Goal: Task Accomplishment & Management: Use online tool/utility

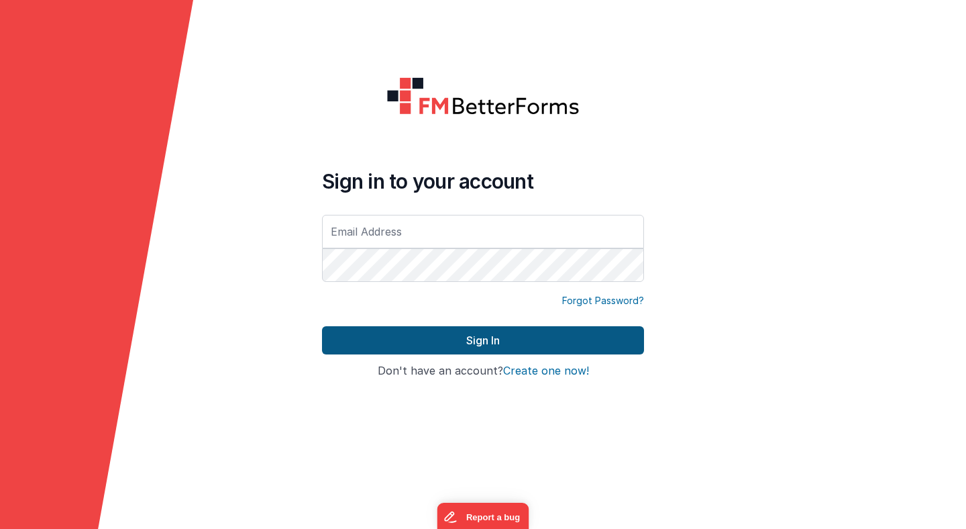
type input "[PERSON_NAME][EMAIL_ADDRESS][PERSON_NAME][DOMAIN_NAME]"
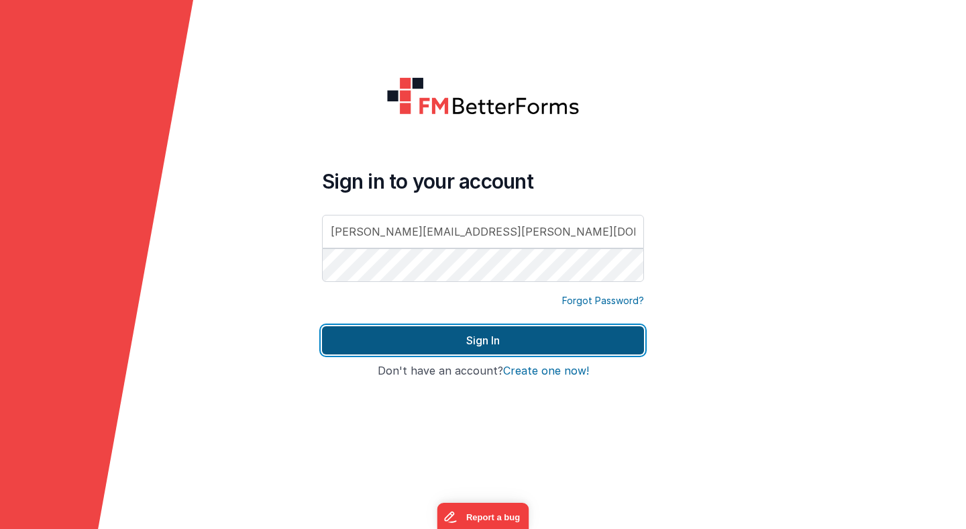
click at [433, 347] on button "Sign In" at bounding box center [483, 340] width 322 height 28
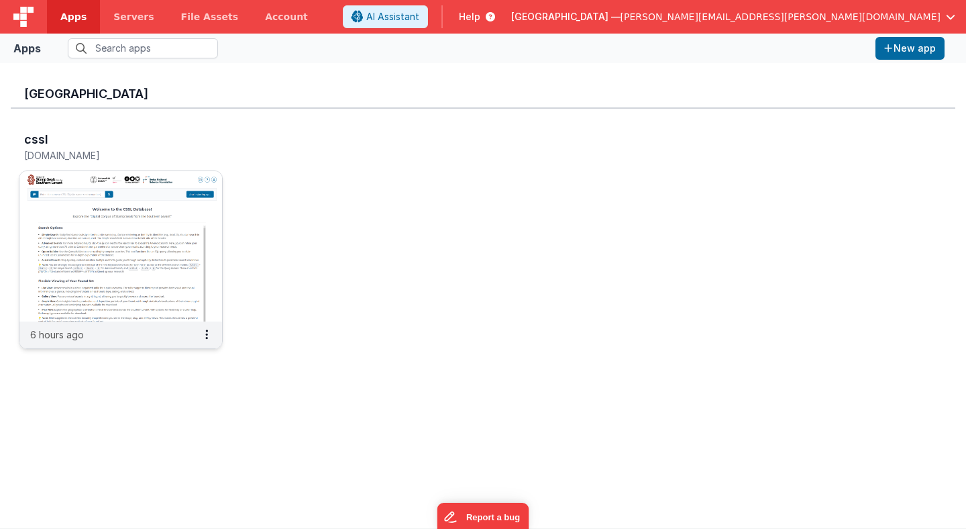
click at [162, 207] on img at bounding box center [120, 246] width 203 height 150
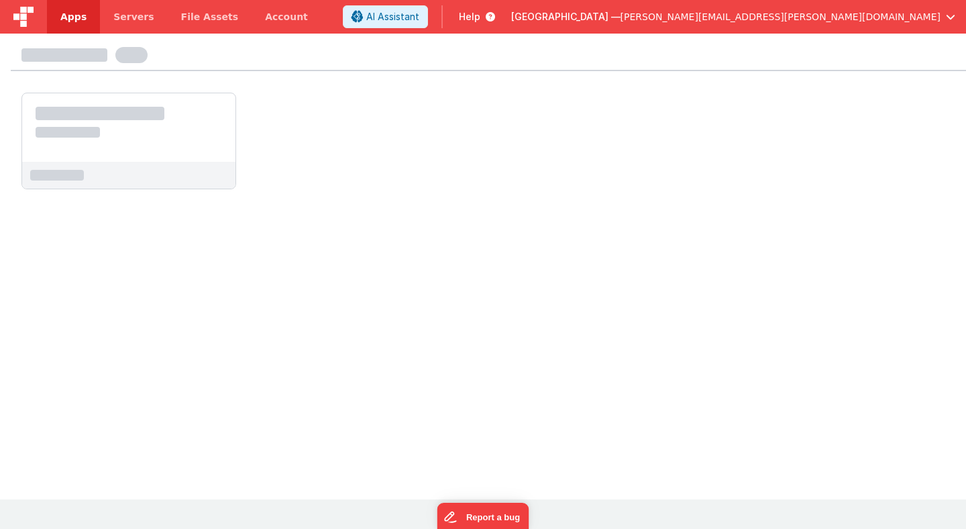
click at [198, 113] on div at bounding box center [128, 127] width 213 height 68
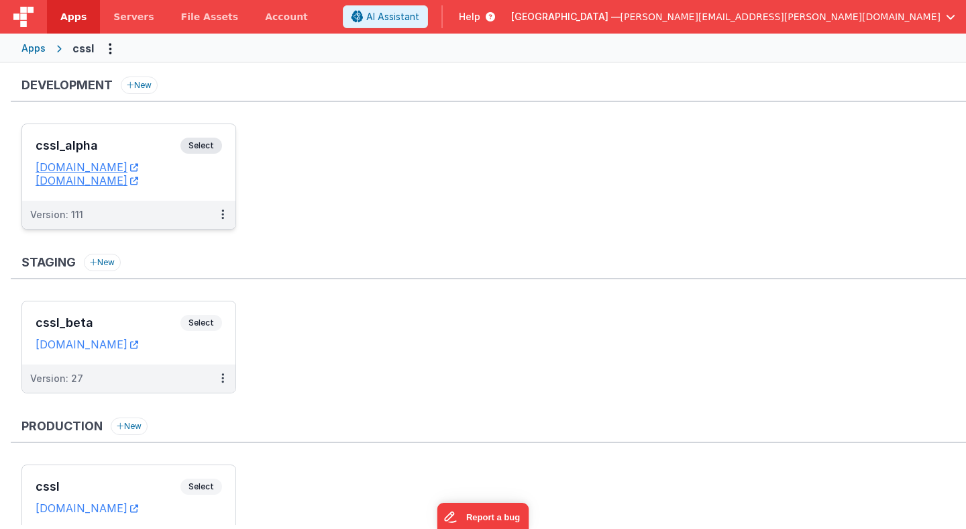
click at [208, 148] on span "Select" at bounding box center [201, 146] width 42 height 16
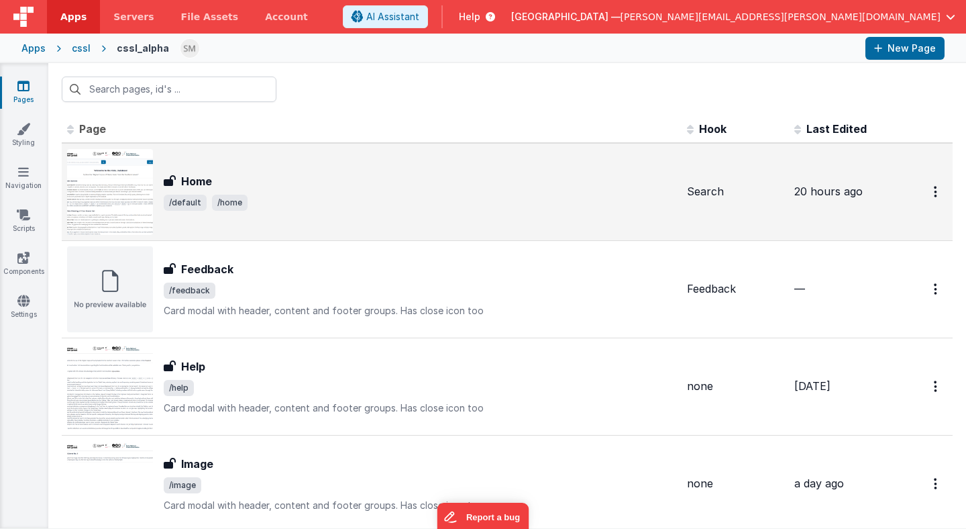
click at [223, 187] on div "Home" at bounding box center [420, 181] width 513 height 16
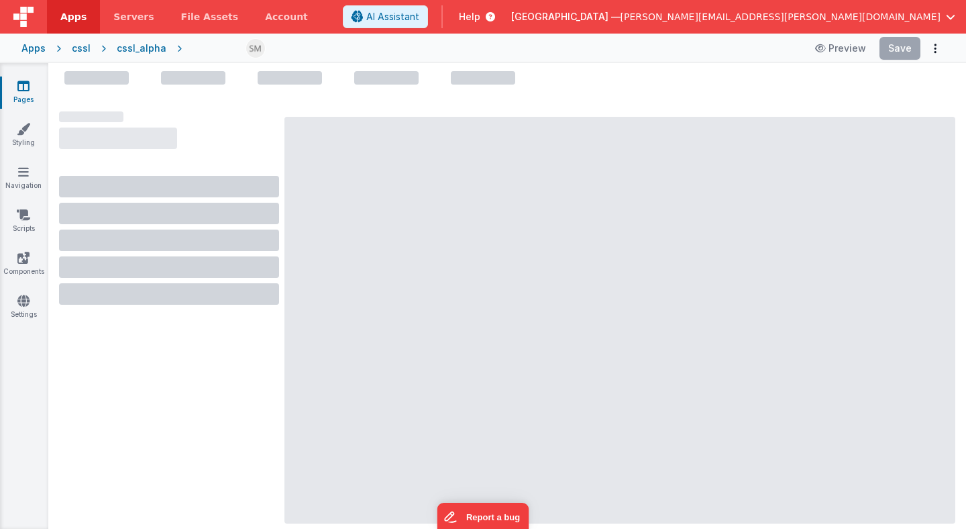
click at [223, 187] on div at bounding box center [169, 186] width 220 height 21
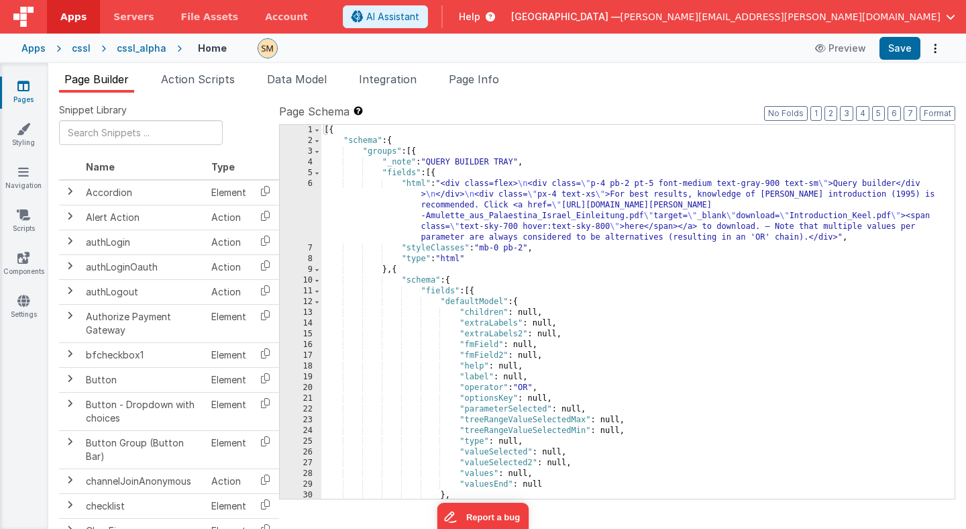
click at [411, 217] on div "[{ "schema" : { "groups" : [{ "_note" : "QUERY BUILDER TRAY" , "fields" : [{ "h…" at bounding box center [637, 322] width 633 height 395
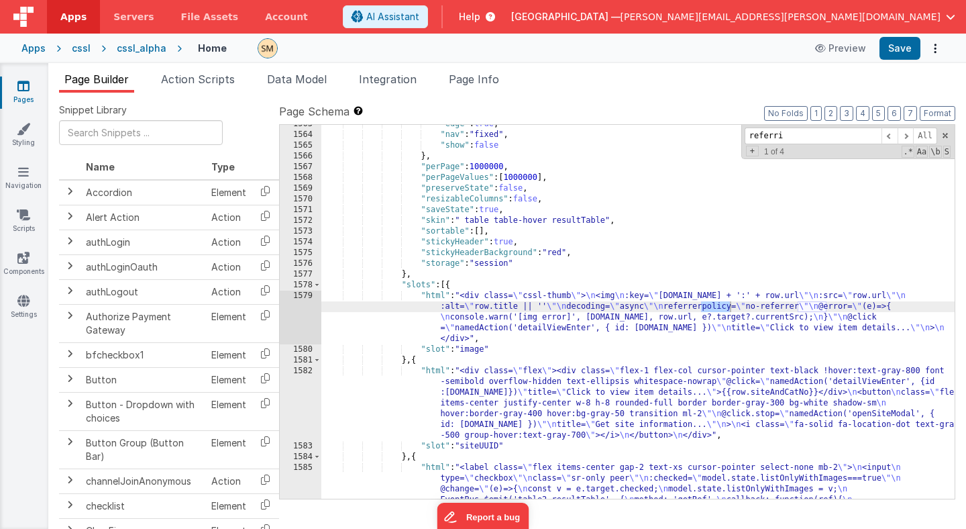
scroll to position [21498, 0]
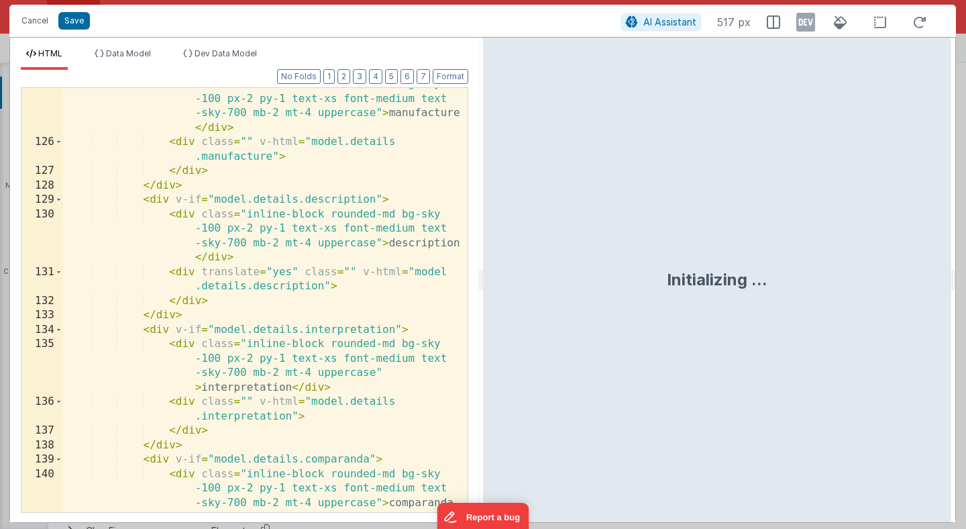
scroll to position [3530, 0]
type input ""html": "<div class=\"h-[calc(100vh_-_204px)] w-full flex\">\n <div id=\"leftCo…"
click at [303, 331] on div "< div class = "inline-block rounded-md bg-sky -100 px-2 py-1 text-xs font-mediu…" at bounding box center [265, 347] width 405 height 539
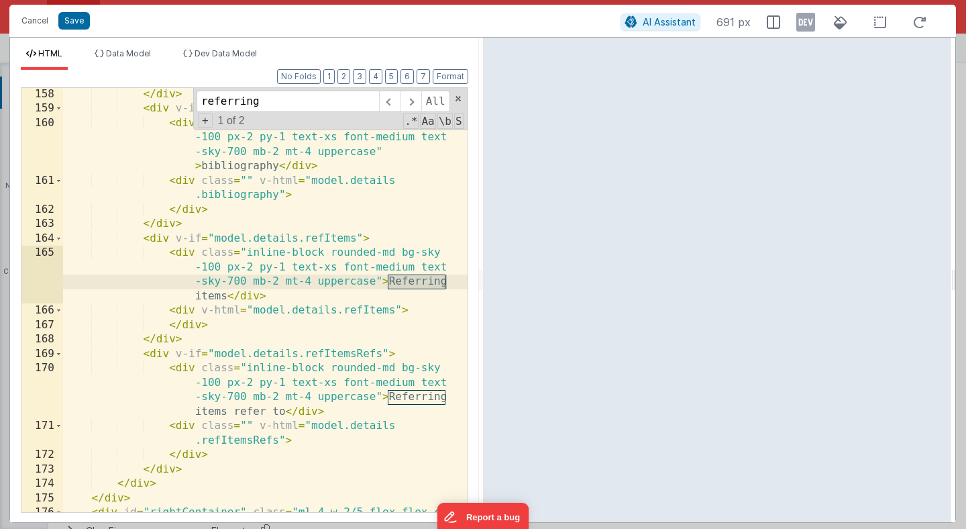
scroll to position [4375, 0]
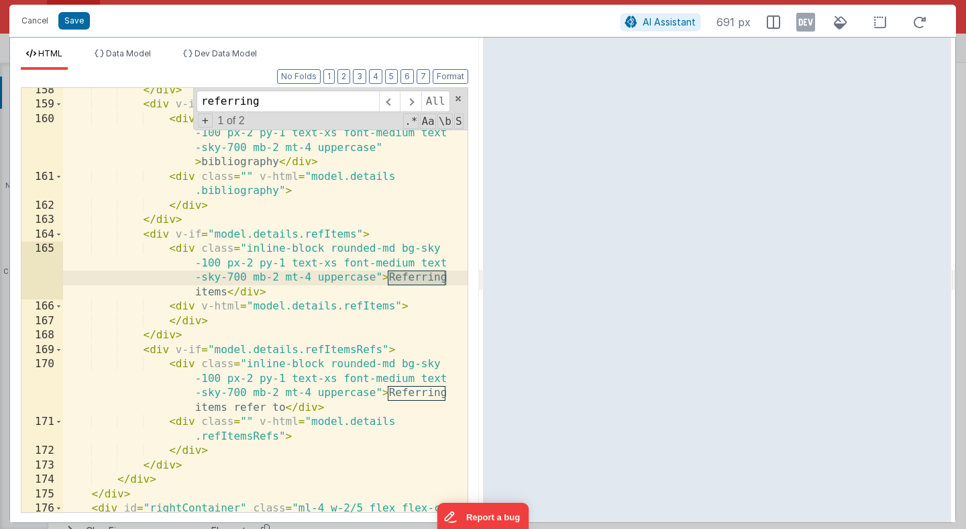
type input "referring"
click at [384, 399] on div "</ div > < div v-if = "model.details.bibliography" > < div class = "inline-bloc…" at bounding box center [265, 317] width 405 height 468
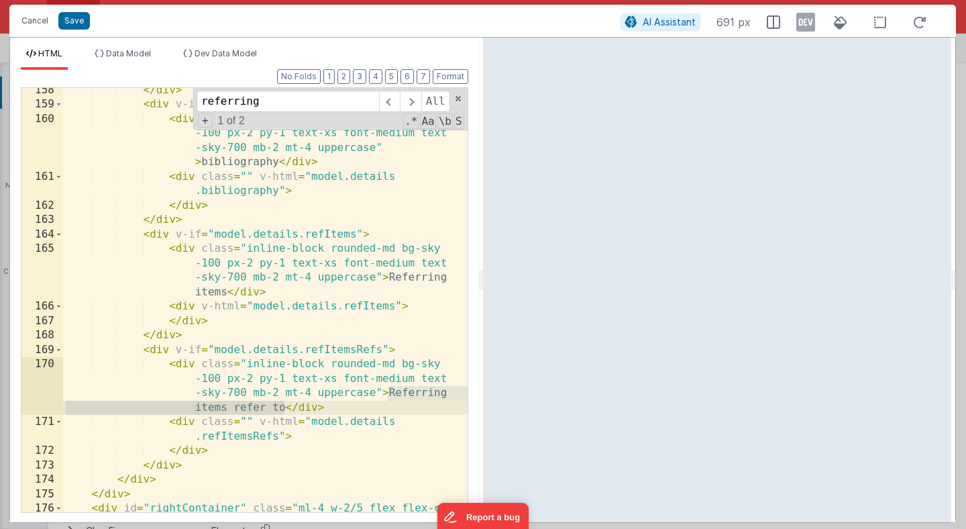
drag, startPoint x: 389, startPoint y: 393, endPoint x: 287, endPoint y: 410, distance: 103.3
click at [287, 410] on div "</ div > < div v-if = "model.details.bibliography" > < div class = "inline-bloc…" at bounding box center [265, 317] width 405 height 468
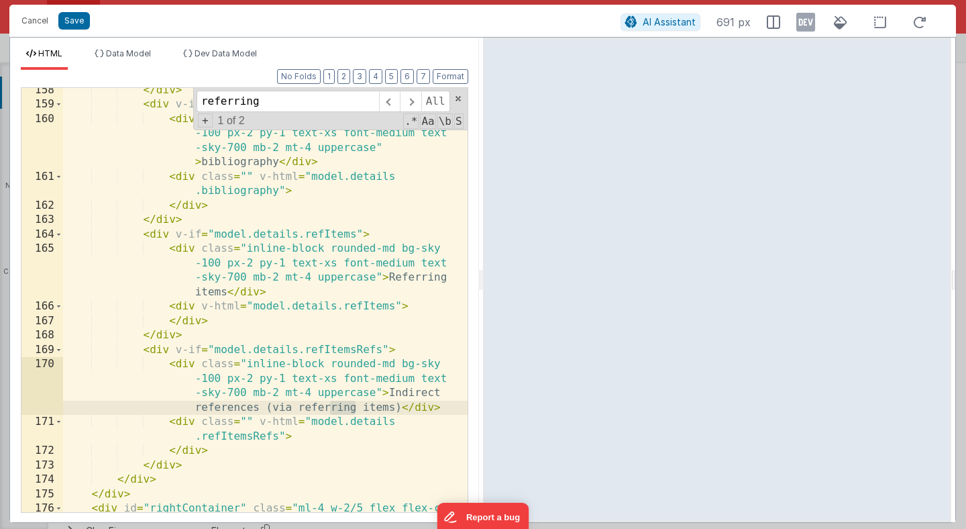
drag, startPoint x: 354, startPoint y: 410, endPoint x: 329, endPoint y: 410, distance: 24.8
click at [329, 410] on div "</ div > < div v-if = "model.details.bibliography" > < div class = "inline-bloc…" at bounding box center [265, 317] width 405 height 468
click at [317, 407] on div "</ div > < div v-if = "model.details.bibliography" > < div class = "inline-bloc…" at bounding box center [265, 317] width 405 height 468
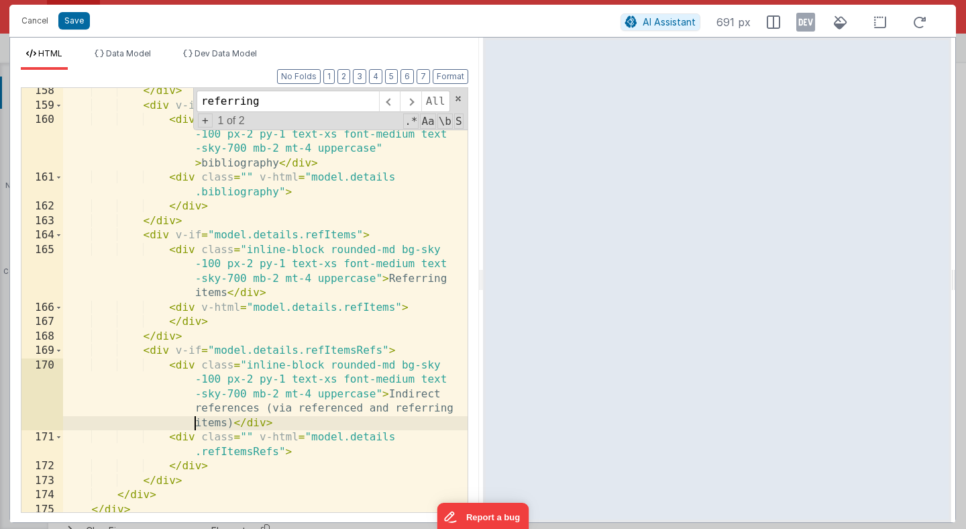
scroll to position [4370, 0]
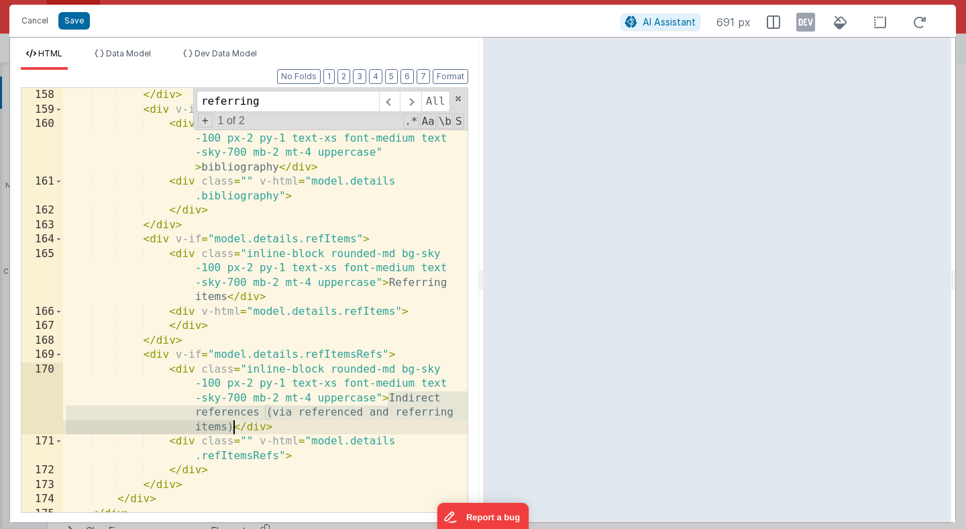
drag, startPoint x: 389, startPoint y: 398, endPoint x: 236, endPoint y: 431, distance: 156.3
click at [236, 431] on div "</ div > < div v-if = "model.details.bibliography" > < div class = "inline-bloc…" at bounding box center [265, 322] width 405 height 468
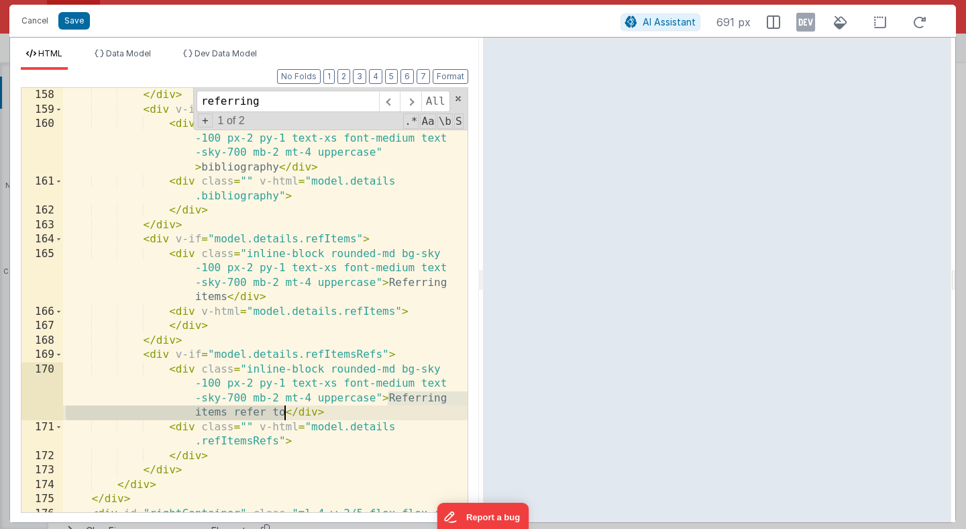
click at [391, 398] on div "</ div > < div v-if = "model.details.bibliography" > < div class = "inline-bloc…" at bounding box center [265, 300] width 405 height 424
drag, startPoint x: 388, startPoint y: 398, endPoint x: 282, endPoint y: 413, distance: 107.7
click at [282, 413] on div "</ div > < div v-if = "model.details.bibliography" > < div class = "inline-bloc…" at bounding box center [265, 322] width 405 height 468
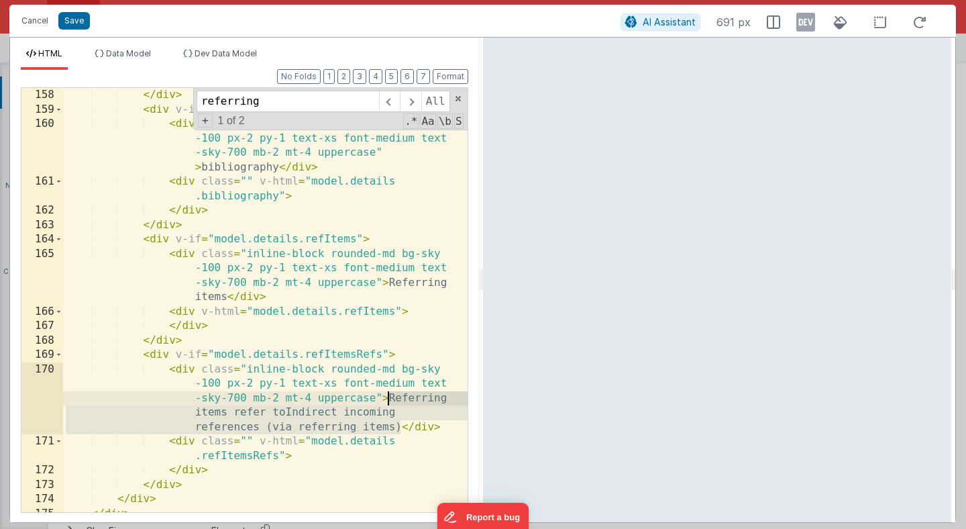
click at [389, 398] on div "</ div > < div v-if = "model.details.bibliography" > < div class = "inline-bloc…" at bounding box center [265, 322] width 405 height 468
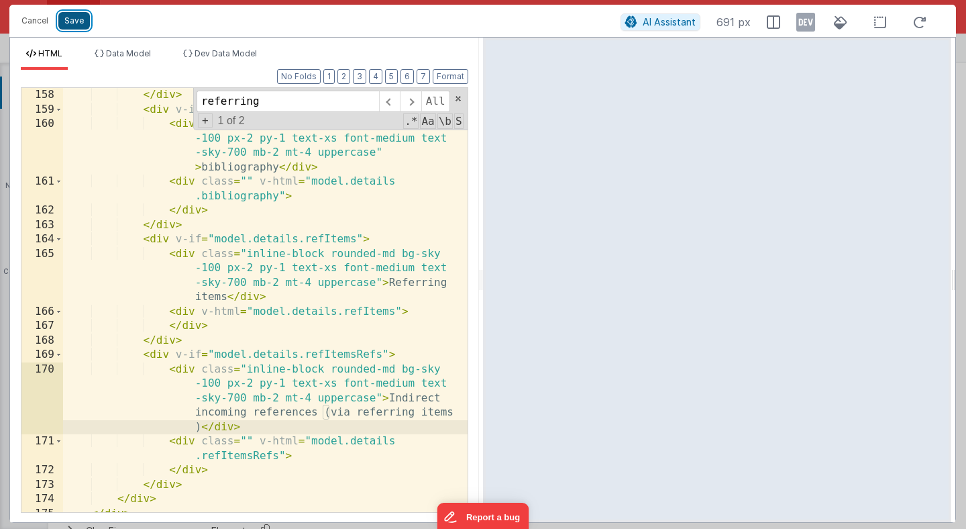
click at [73, 21] on button "Save" at bounding box center [74, 20] width 32 height 17
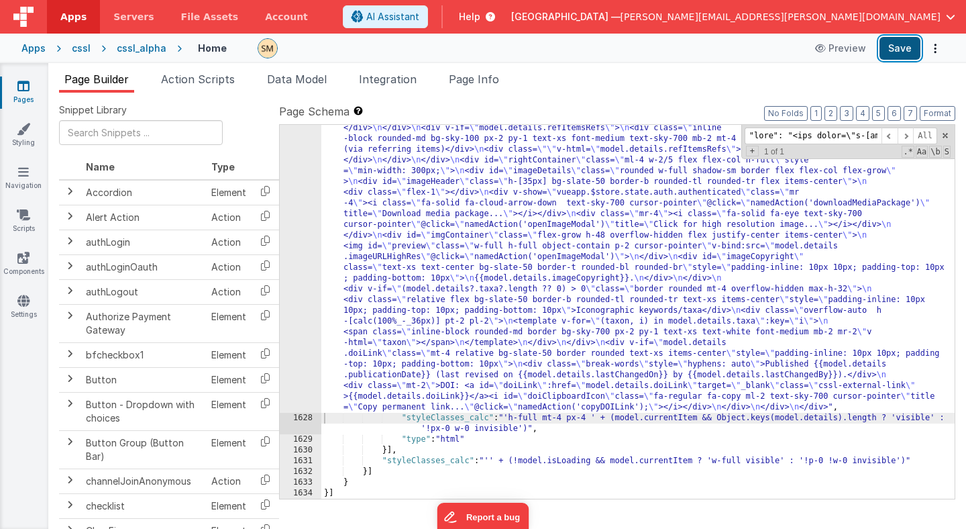
click at [912, 47] on button "Save" at bounding box center [899, 48] width 41 height 23
click at [902, 48] on button "Save" at bounding box center [899, 48] width 41 height 23
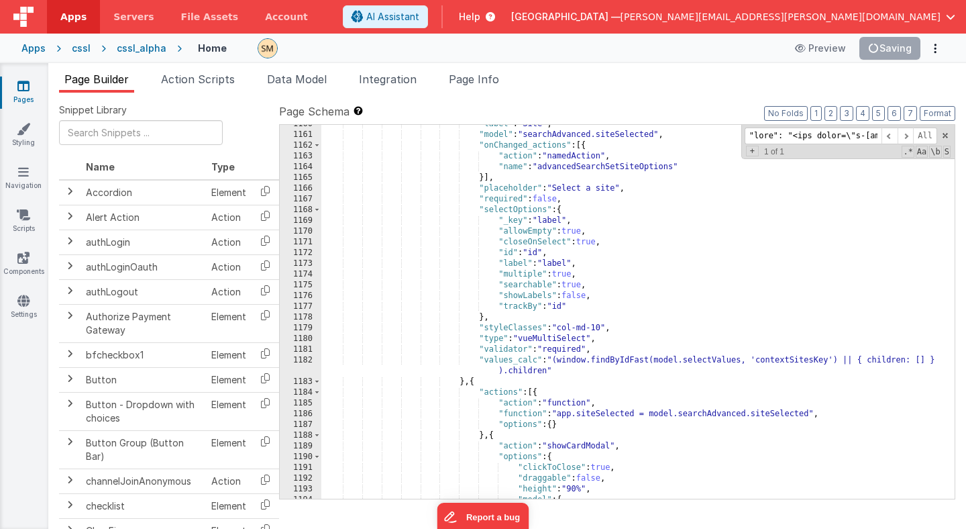
scroll to position [13073, 0]
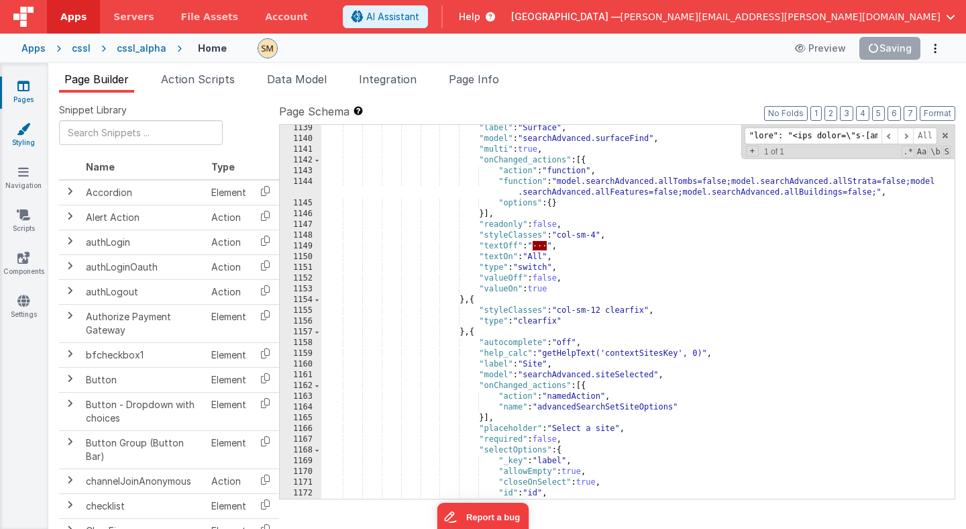
click at [28, 127] on icon at bounding box center [23, 128] width 13 height 13
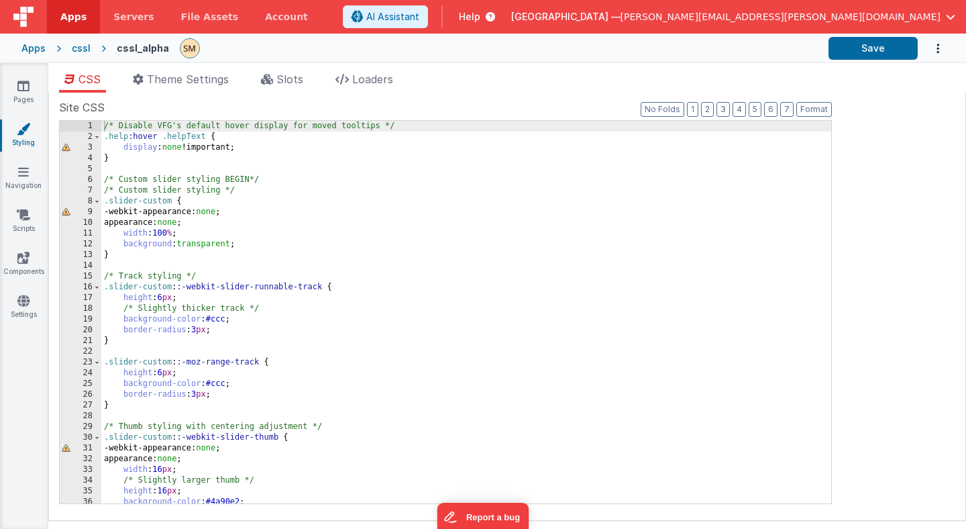
click at [146, 280] on div "/* Disable VFG's default hover display for moved tooltips */ .help :hover .help…" at bounding box center [466, 323] width 730 height 404
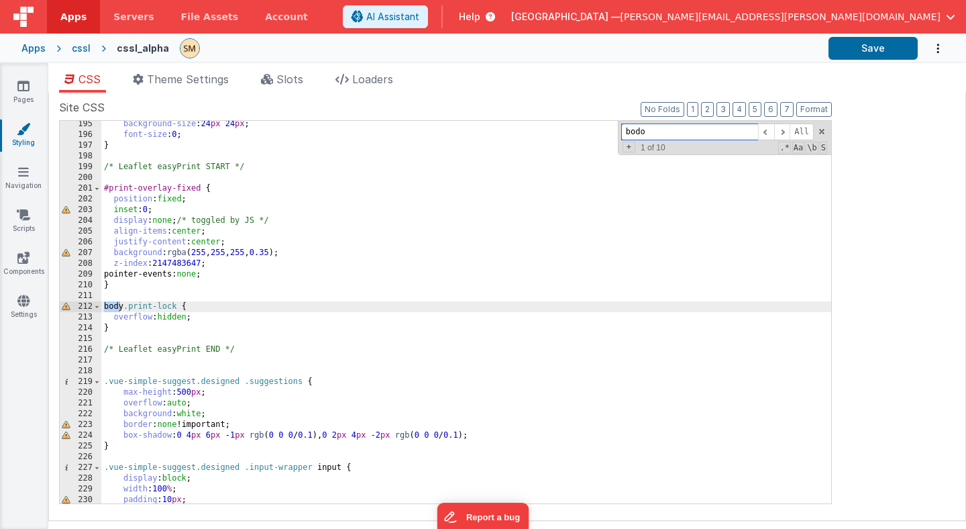
scroll to position [10006, 0]
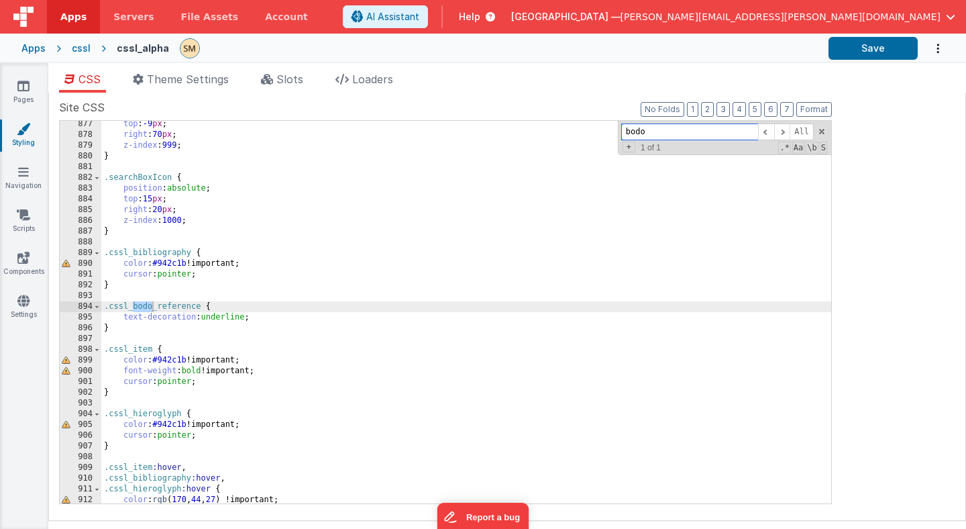
type input "bodo"
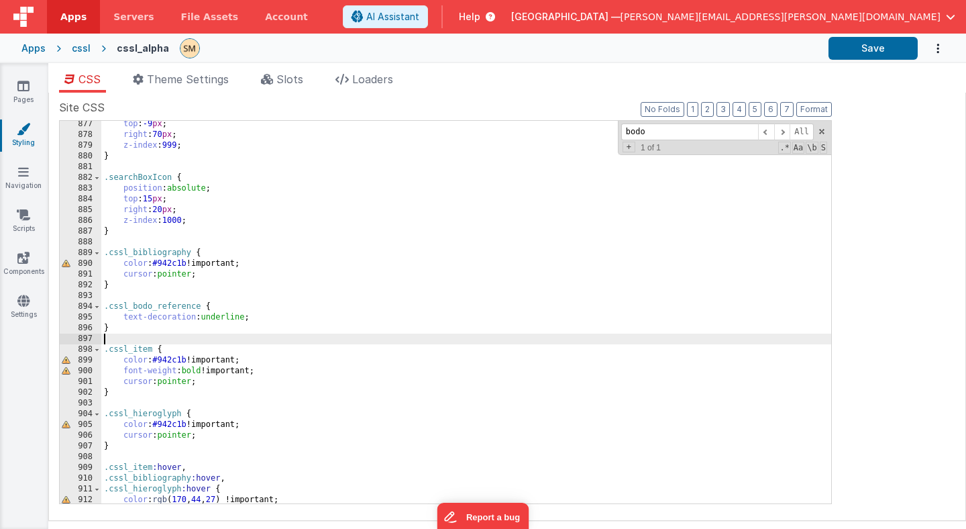
click at [117, 335] on div "top : -9 px ; right : 70 px ; z-index : 999 ; } .searchBoxIcon { position : abs…" at bounding box center [466, 321] width 730 height 404
click at [117, 328] on div "top : -9 px ; right : 70 px ; z-index : 999 ; } .searchBoxIcon { position : abs…" at bounding box center [466, 321] width 730 height 404
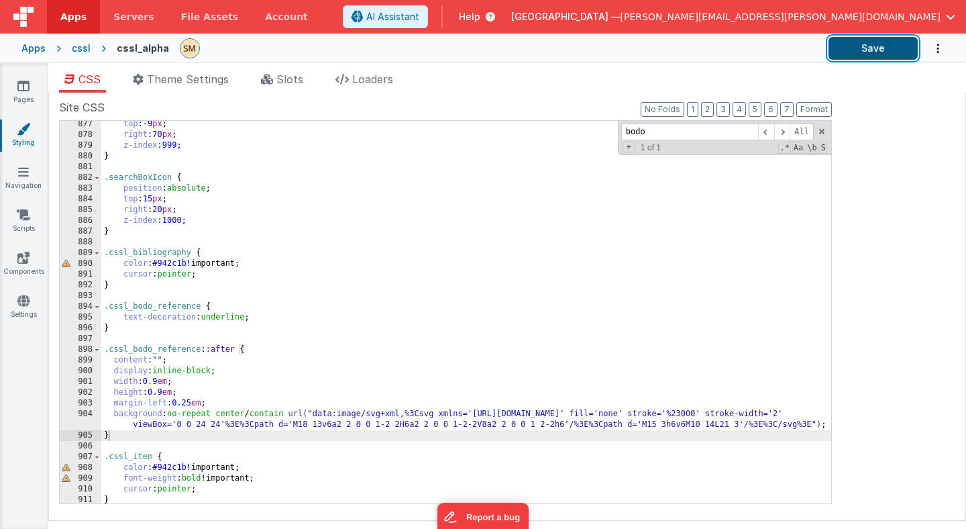
click at [900, 44] on button "Save" at bounding box center [872, 48] width 89 height 23
click at [872, 50] on button "Save" at bounding box center [872, 48] width 89 height 23
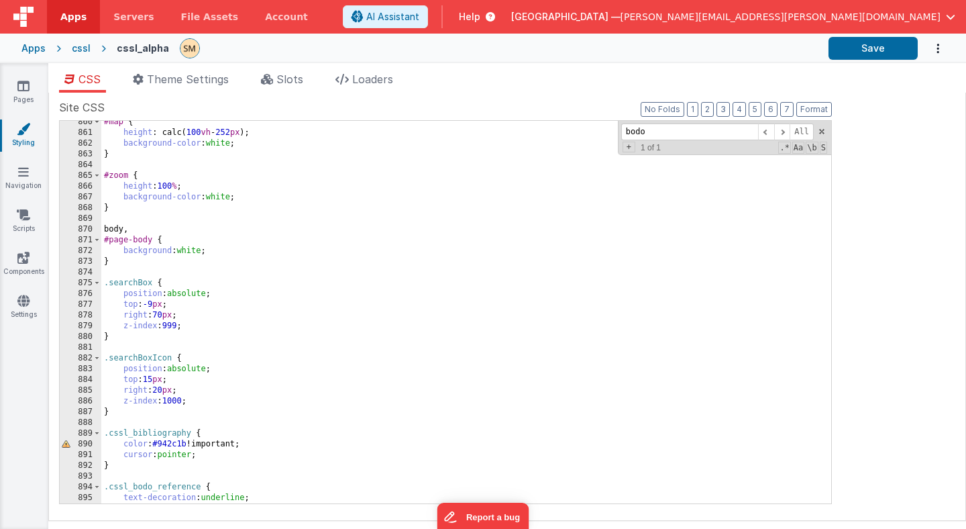
scroll to position [9789, 0]
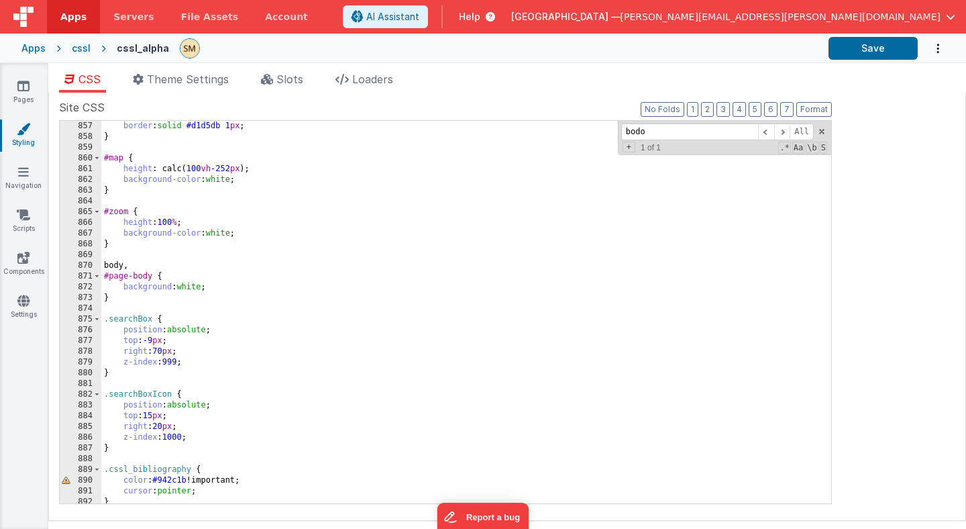
click at [195, 220] on div "border : solid #d1d5db 1 px ; } #map { height : calc( 100 vh - 252 px ); backgr…" at bounding box center [466, 323] width 730 height 404
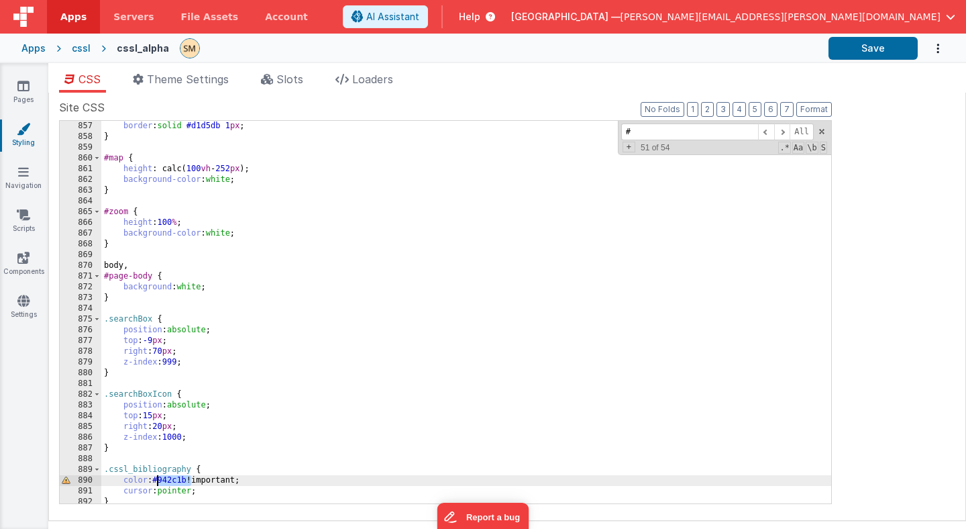
drag, startPoint x: 192, startPoint y: 484, endPoint x: 158, endPoint y: 478, distance: 34.0
click at [158, 478] on div "border : solid #d1d5db 1 px ; } #map { height : calc( 100 vh - 252 px ); backgr…" at bounding box center [466, 323] width 730 height 404
type input "#942c1b"
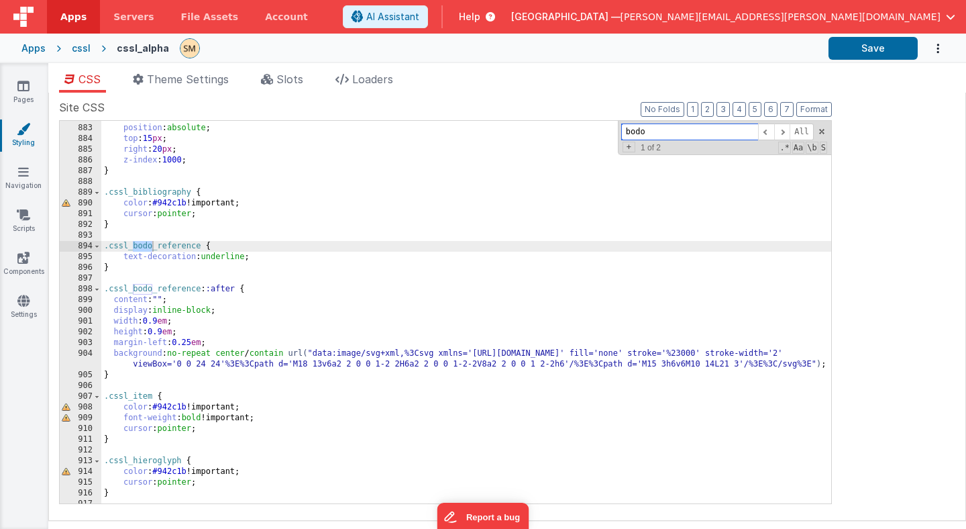
scroll to position [10066, 0]
type input "bodo"
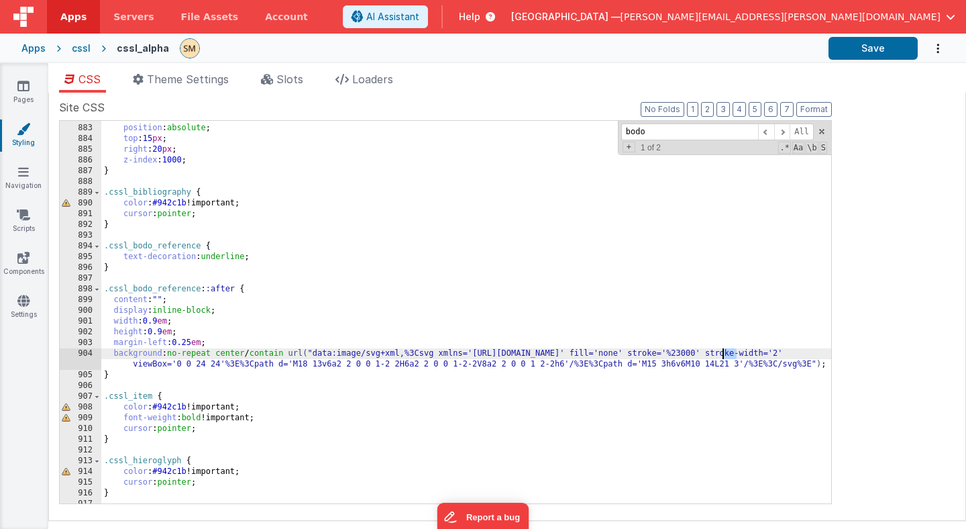
drag, startPoint x: 737, startPoint y: 352, endPoint x: 722, endPoint y: 354, distance: 14.9
click at [722, 354] on div ".searchBoxIcon { position : absolute ; top : 15 px ; right : 20 px ; z-index : …" at bounding box center [466, 314] width 730 height 404
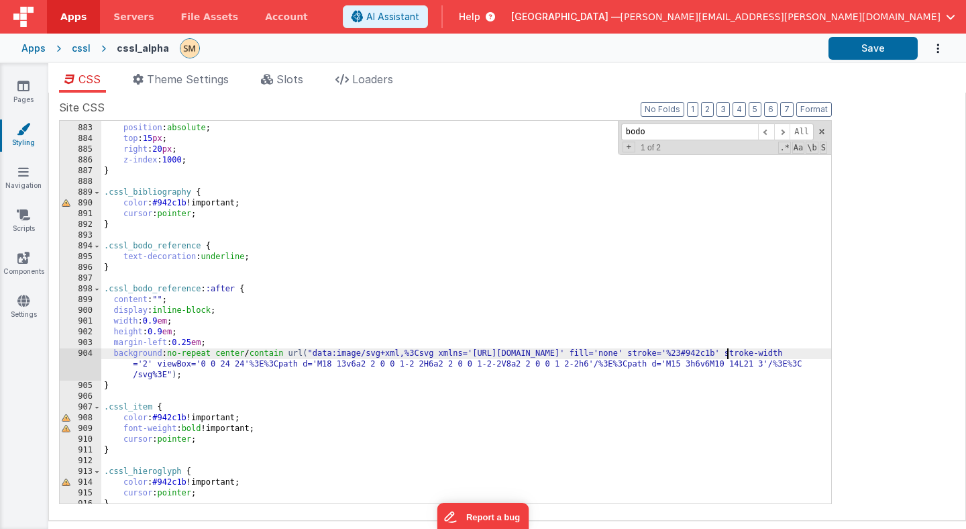
click at [727, 354] on div ".searchBoxIcon { position : absolute ; top : 15 px ; right : 20 px ; z-index : …" at bounding box center [466, 314] width 730 height 404
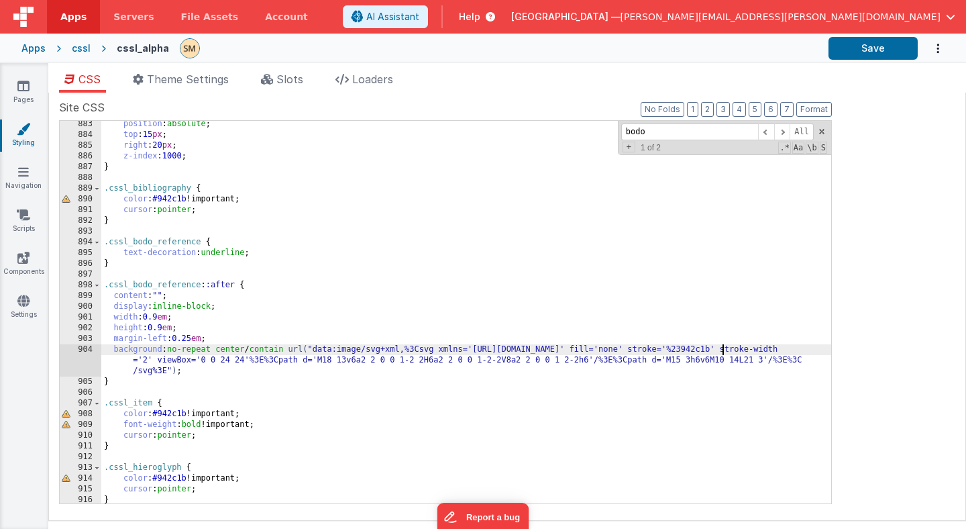
scroll to position [10073, 0]
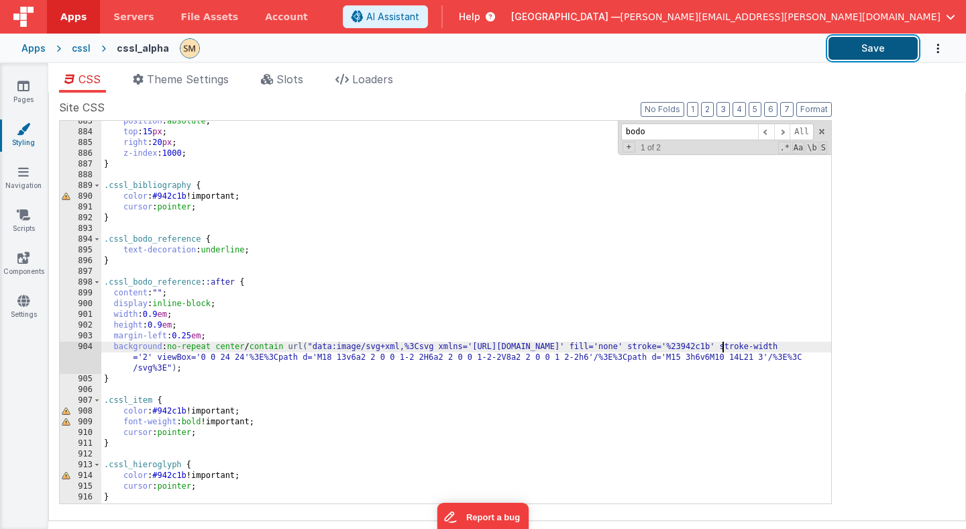
click at [879, 51] on button "Save" at bounding box center [872, 48] width 89 height 23
